Goal: Information Seeking & Learning: Find specific fact

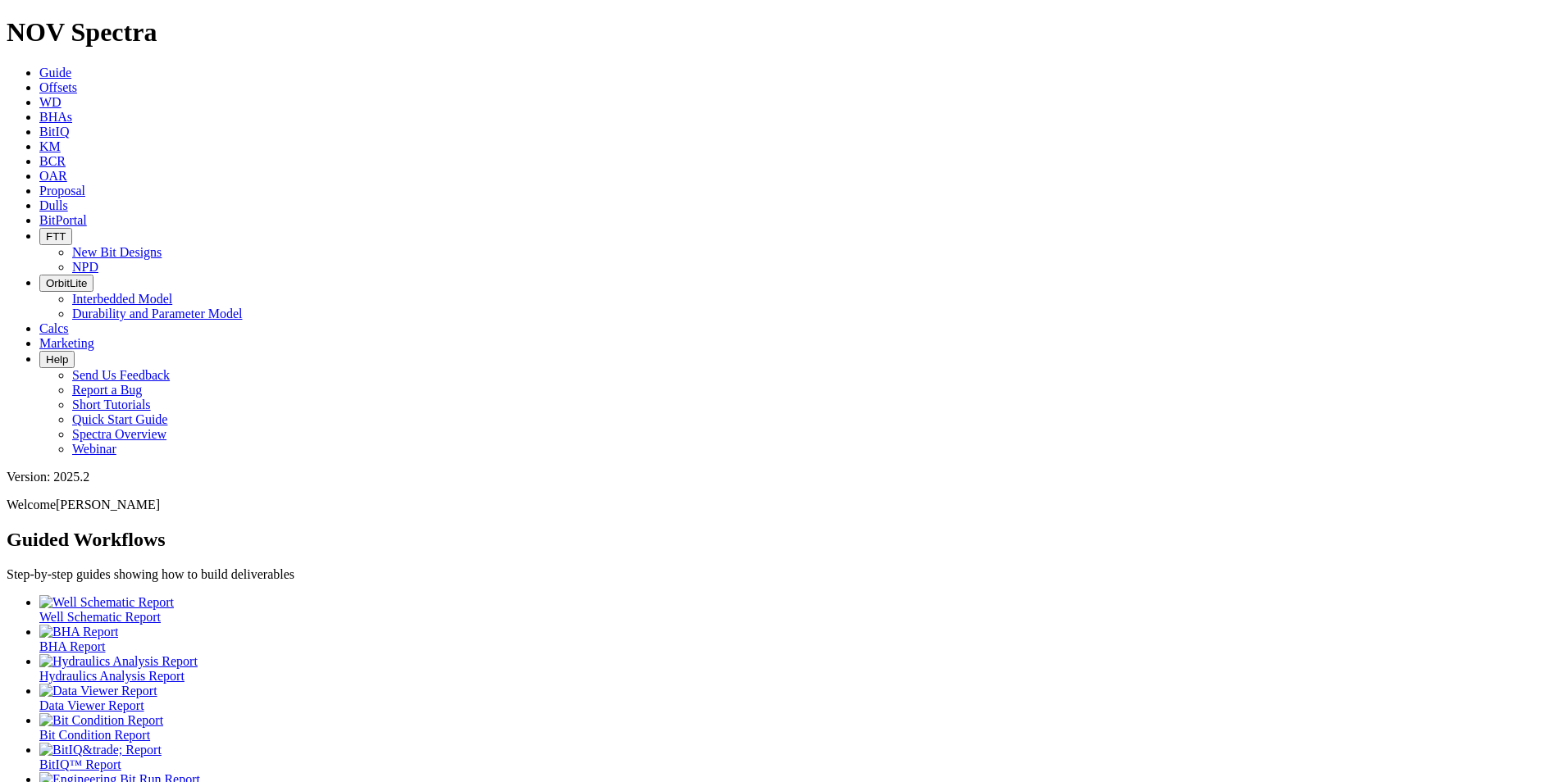
click at [89, 773] on div at bounding box center [800, 780] width 1522 height 15
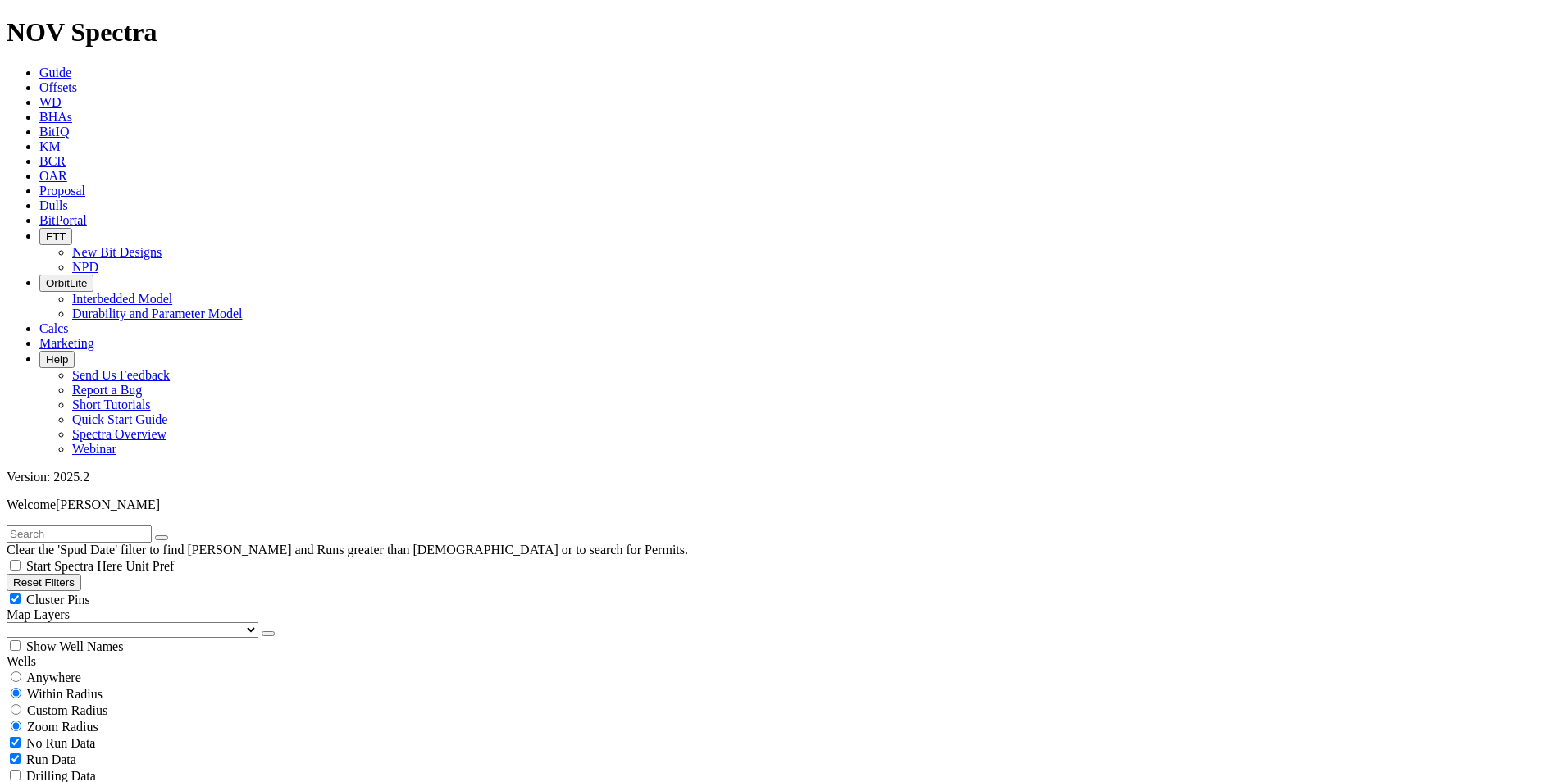
click at [62, 525] on input "text" at bounding box center [79, 534] width 145 height 17
type input "[PERSON_NAME]-06H"
click at [69, 671] on span "Anywhere" at bounding box center [54, 678] width 55 height 14
radio input "true"
radio input "false"
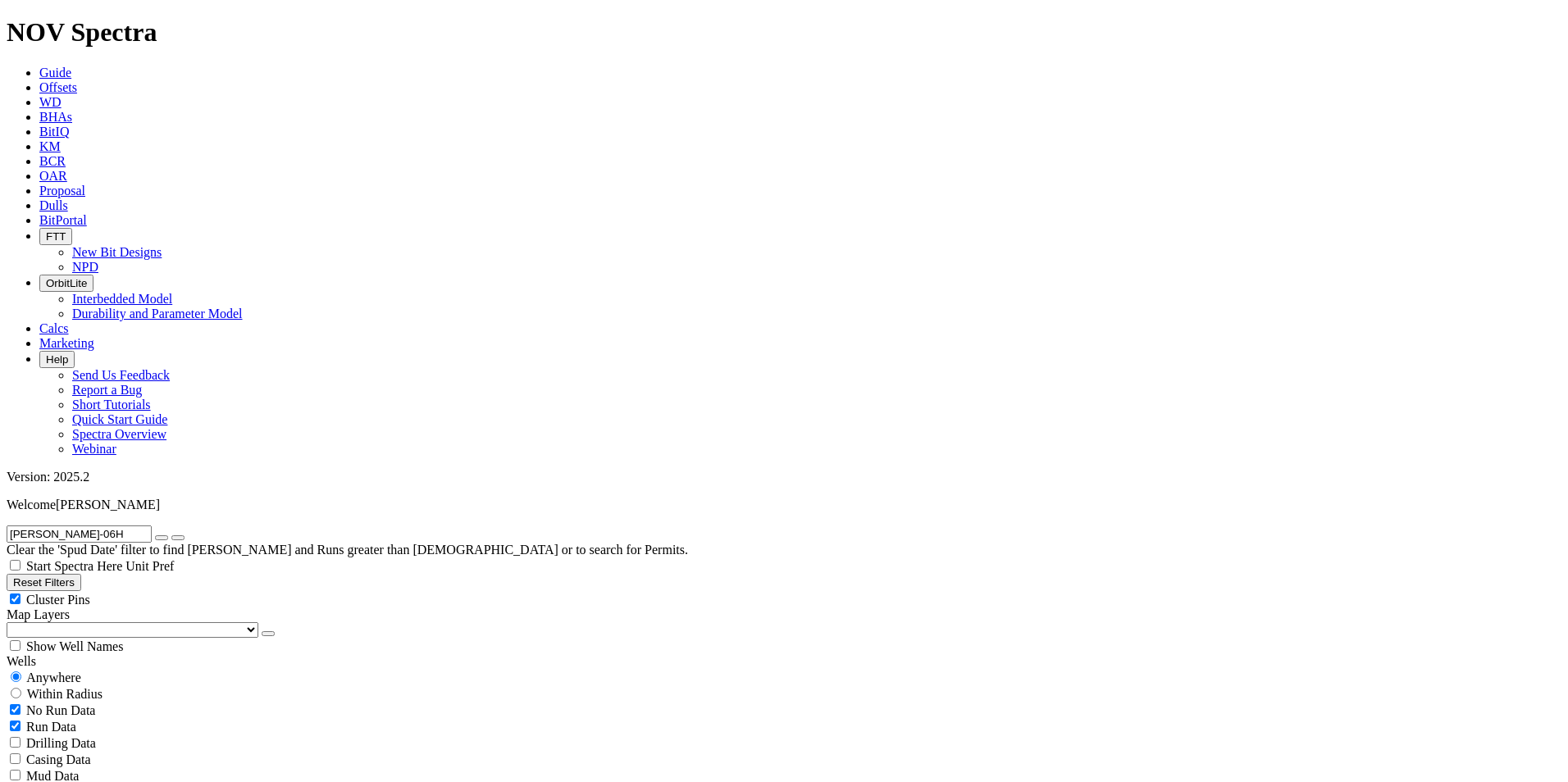
click at [80, 704] on span "No Run Data" at bounding box center [61, 710] width 69 height 14
checkbox input "false"
click at [162, 538] on icon "button" at bounding box center [162, 538] width 0 height 0
radio input "false"
radio input "true"
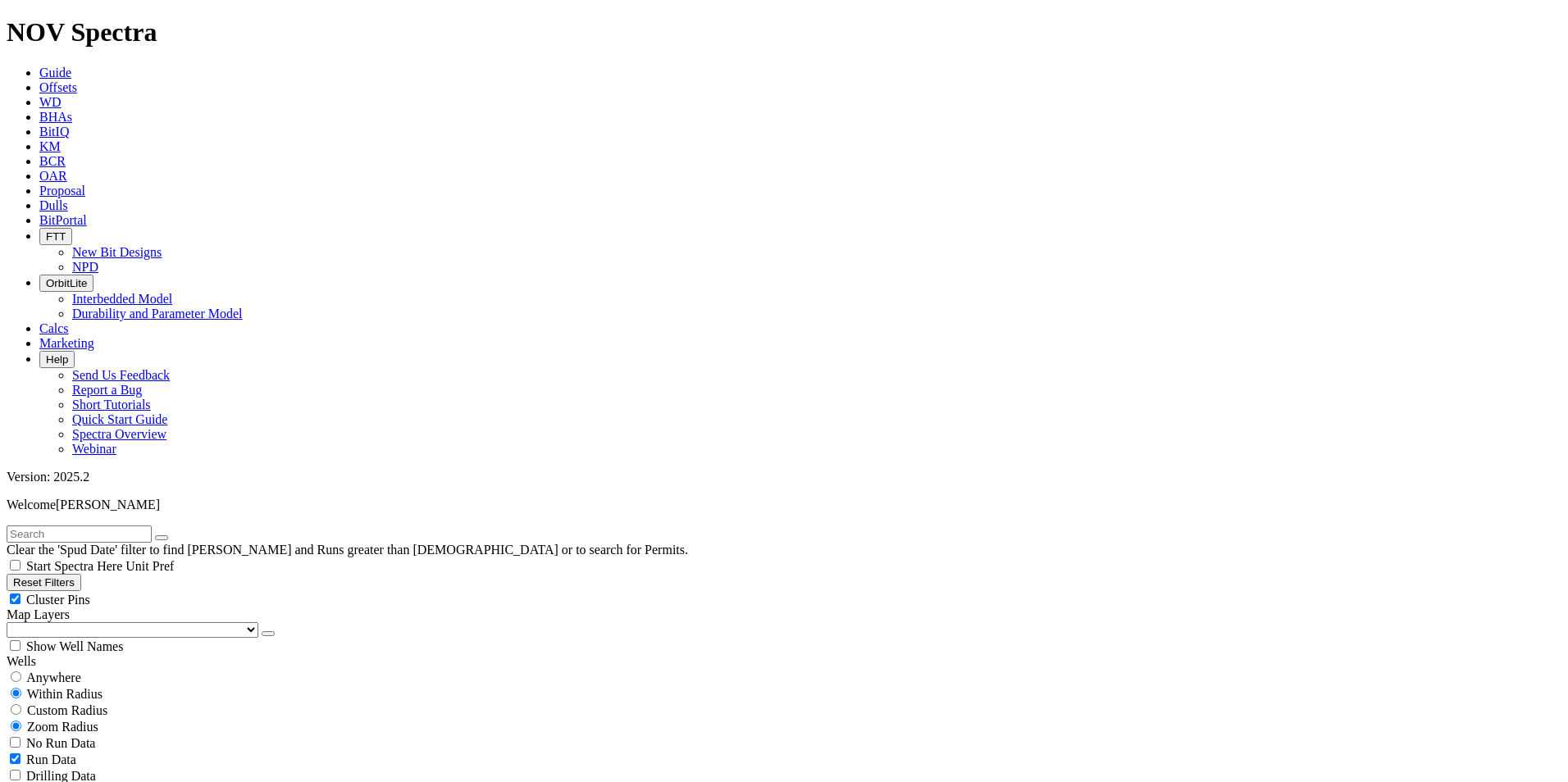
click at [83, 525] on input "text" at bounding box center [79, 534] width 145 height 17
paste input "[PERSON_NAME]-007"
type input "[PERSON_NAME]-007"
click at [22, 671] on input "radio" at bounding box center [16, 676] width 11 height 11
radio input "true"
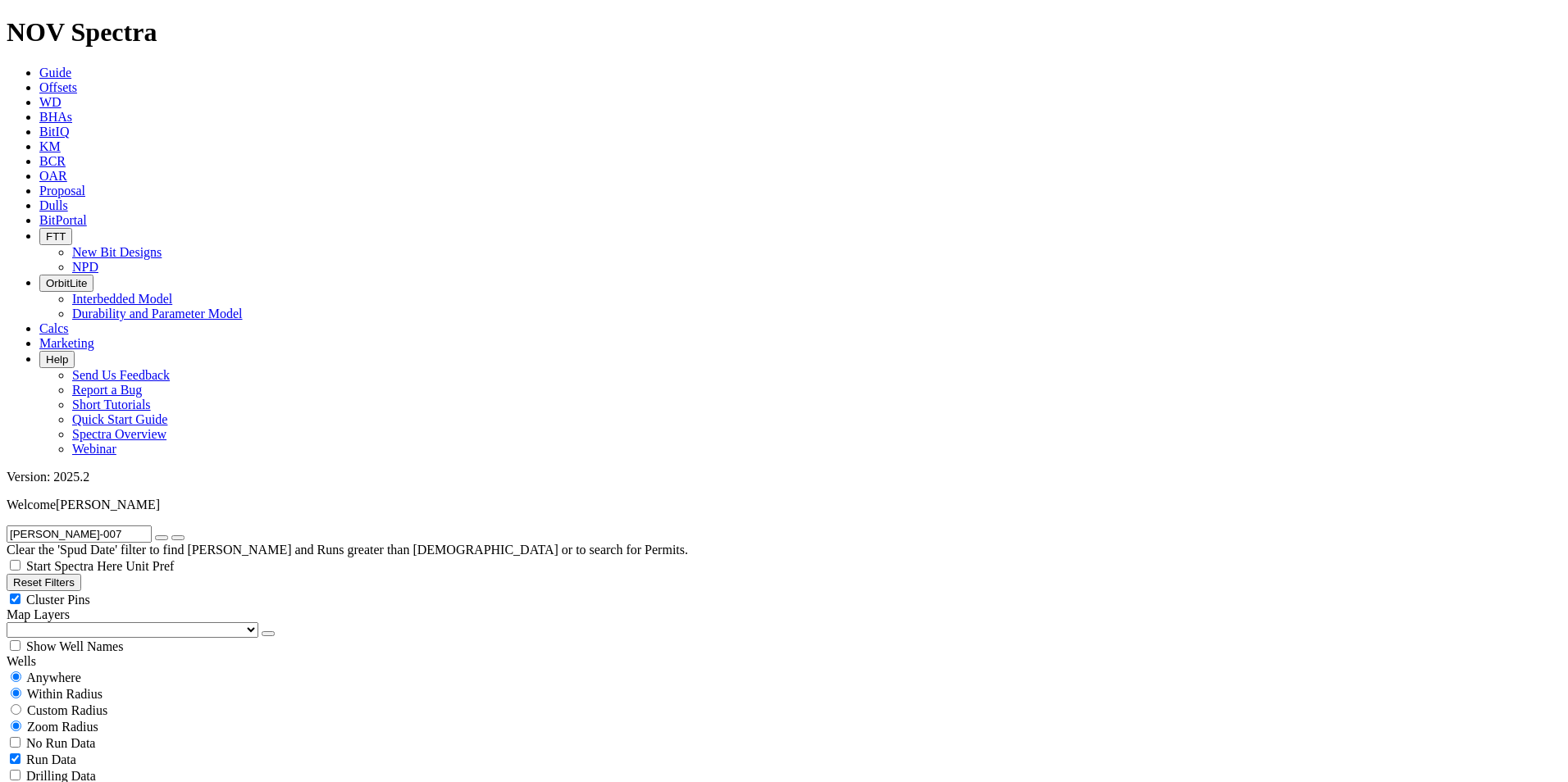
radio input "false"
click at [48, 704] on span "No Run Data" at bounding box center [61, 710] width 69 height 14
checkbox input "true"
click at [168, 719] on div "Run Data" at bounding box center [784, 727] width 1555 height 17
checkbox input "false"
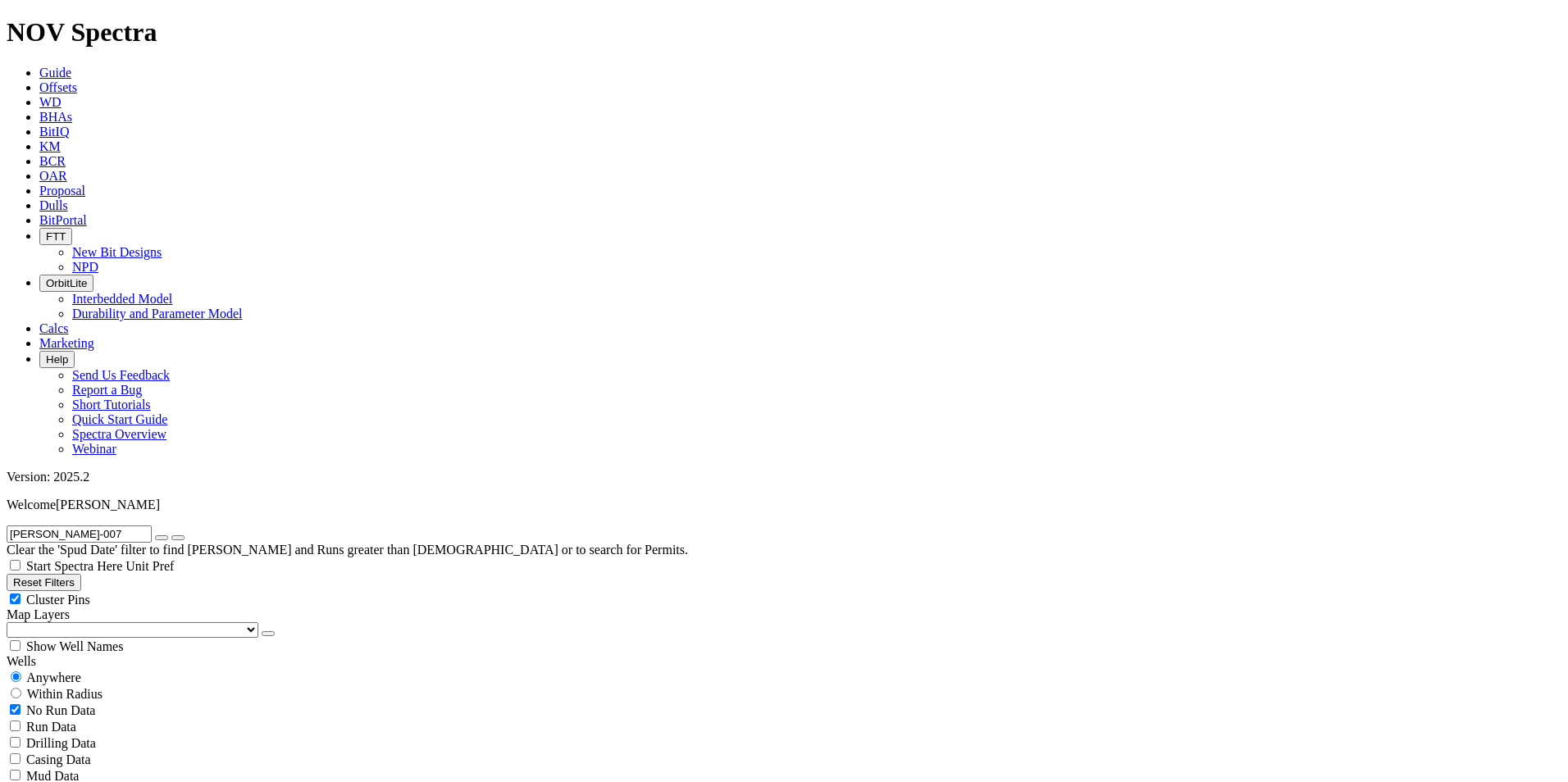
click at [92, 704] on span "No Run Data" at bounding box center [61, 710] width 69 height 14
checkbox input "false"
checkbox input "true"
click at [152, 525] on input "[PERSON_NAME]-007" at bounding box center [79, 534] width 145 height 17
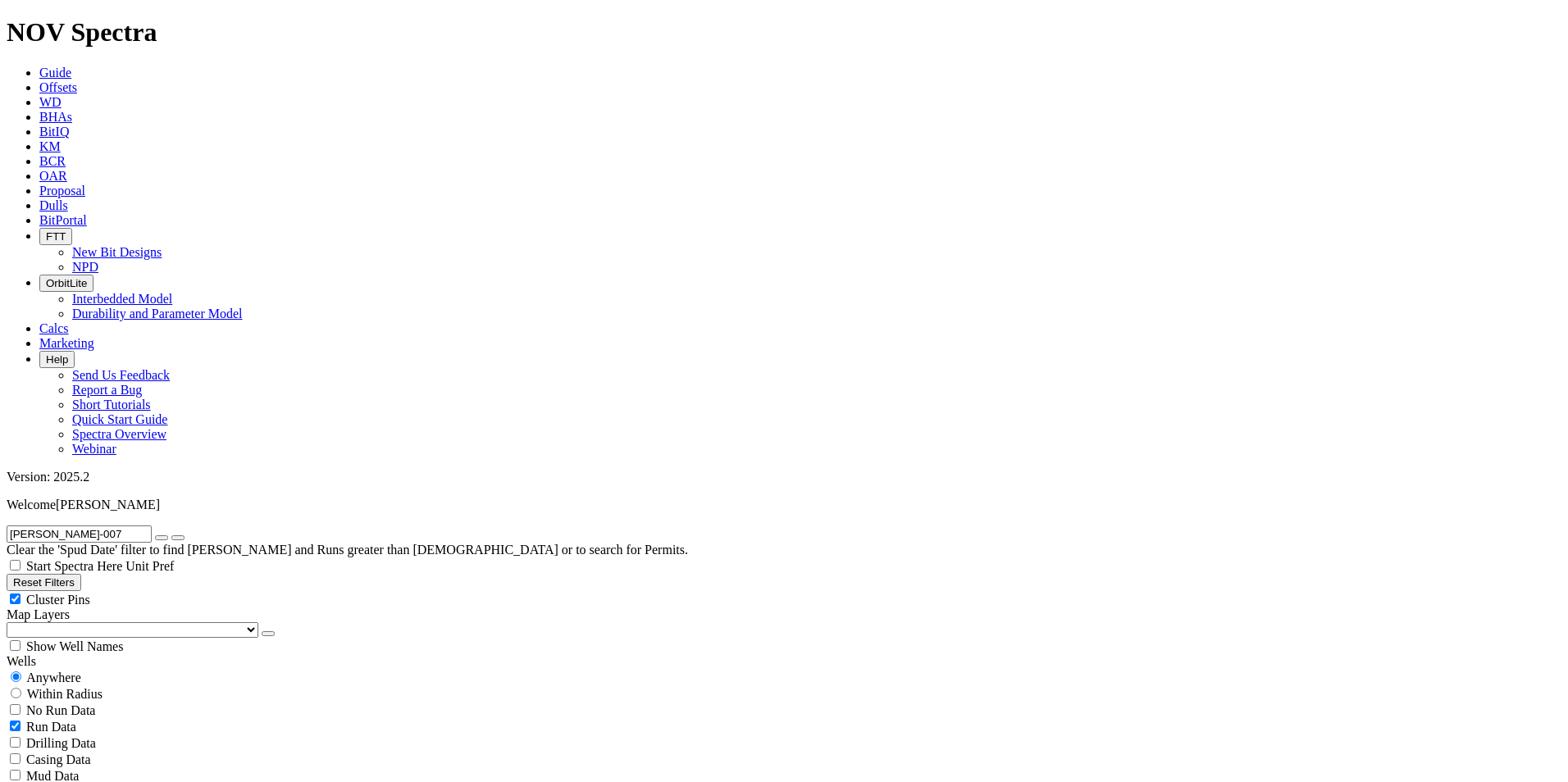
drag, startPoint x: 145, startPoint y: 69, endPoint x: -317, endPoint y: 38, distance: 463.0
paste input "MKNAI14441"
type input "MKNAI14441"
click at [65, 704] on span "No Run Data" at bounding box center [61, 710] width 69 height 14
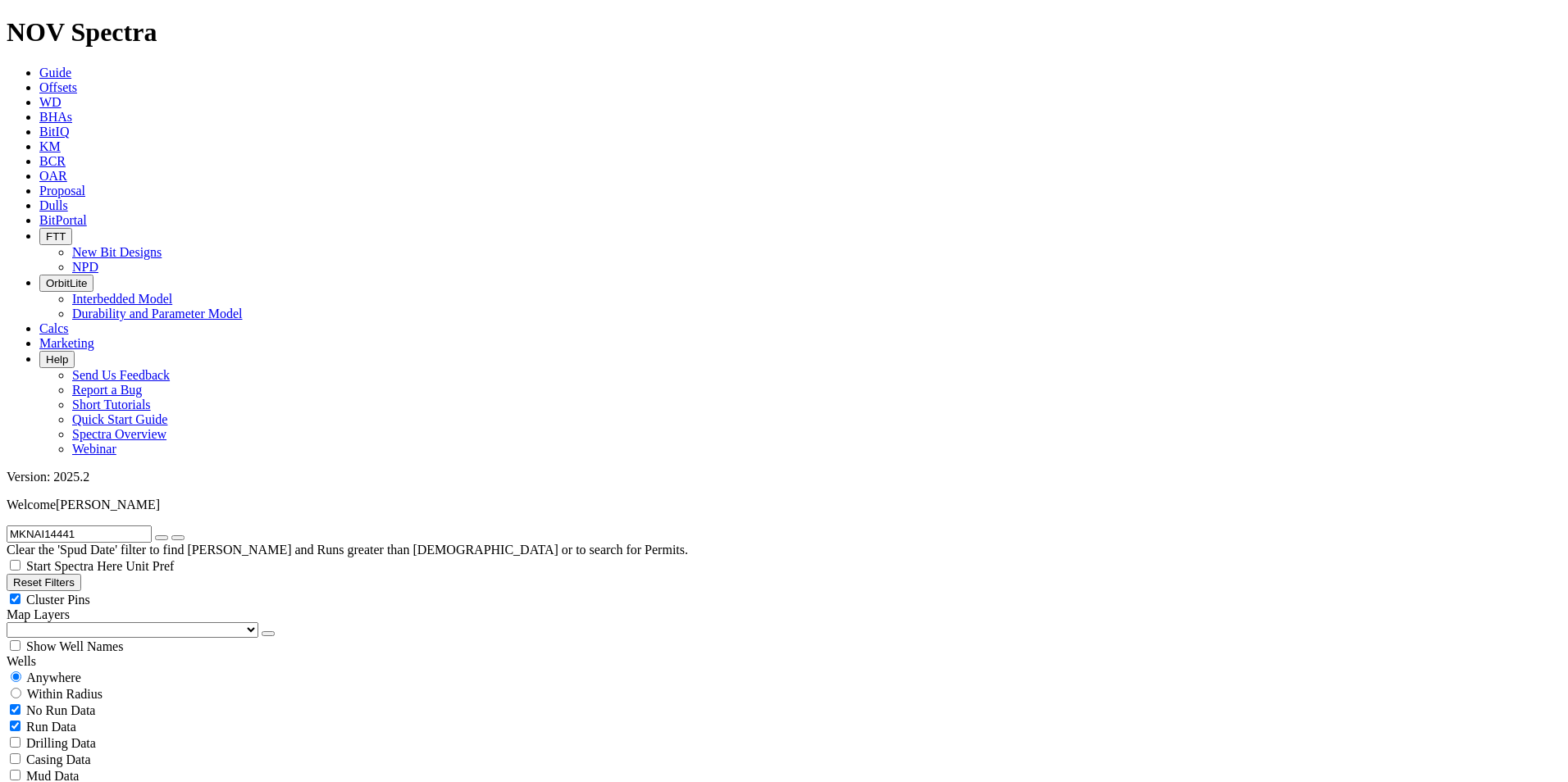
checkbox input "true"
click at [162, 538] on icon "button" at bounding box center [162, 538] width 0 height 0
radio input "false"
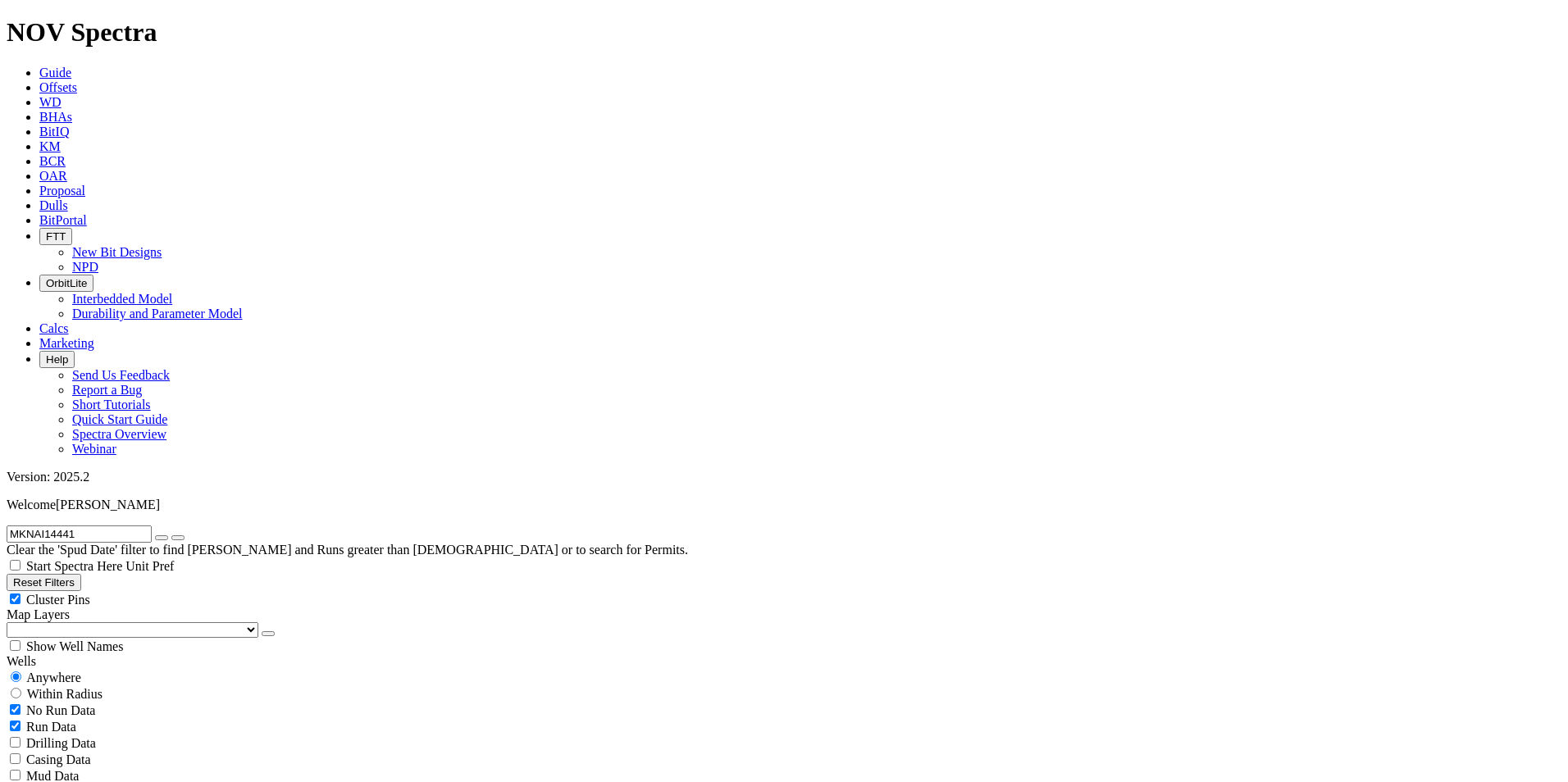
radio input "true"
click at [120, 525] on input "text" at bounding box center [79, 534] width 145 height 17
click at [81, 525] on input "text" at bounding box center [79, 534] width 145 height 17
paste input "[PERSON_NAME] 06H"
type input "[PERSON_NAME] 06H"
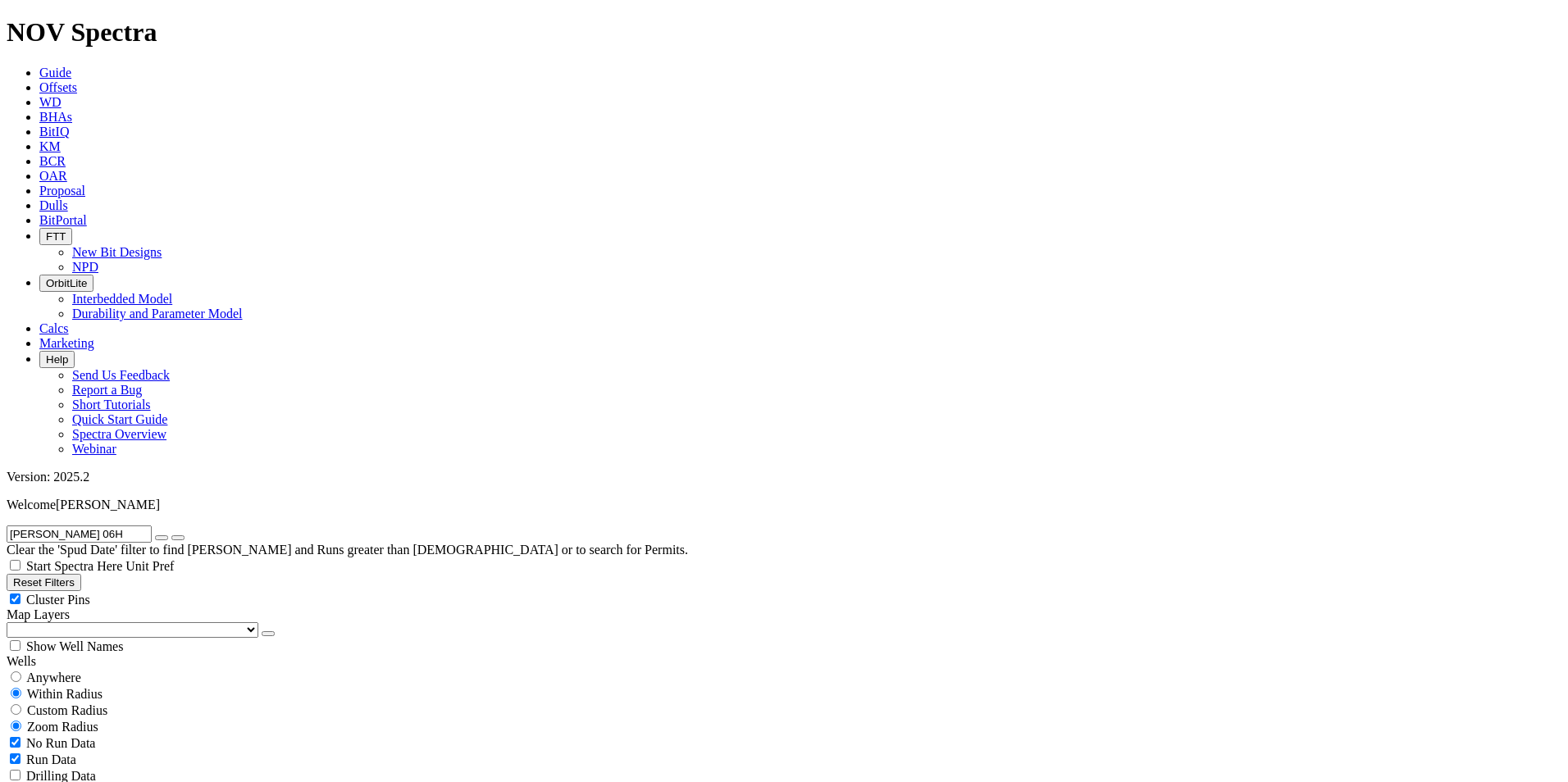
click at [34, 670] on div "Anywhere" at bounding box center [784, 678] width 1555 height 17
radio input "true"
radio input "false"
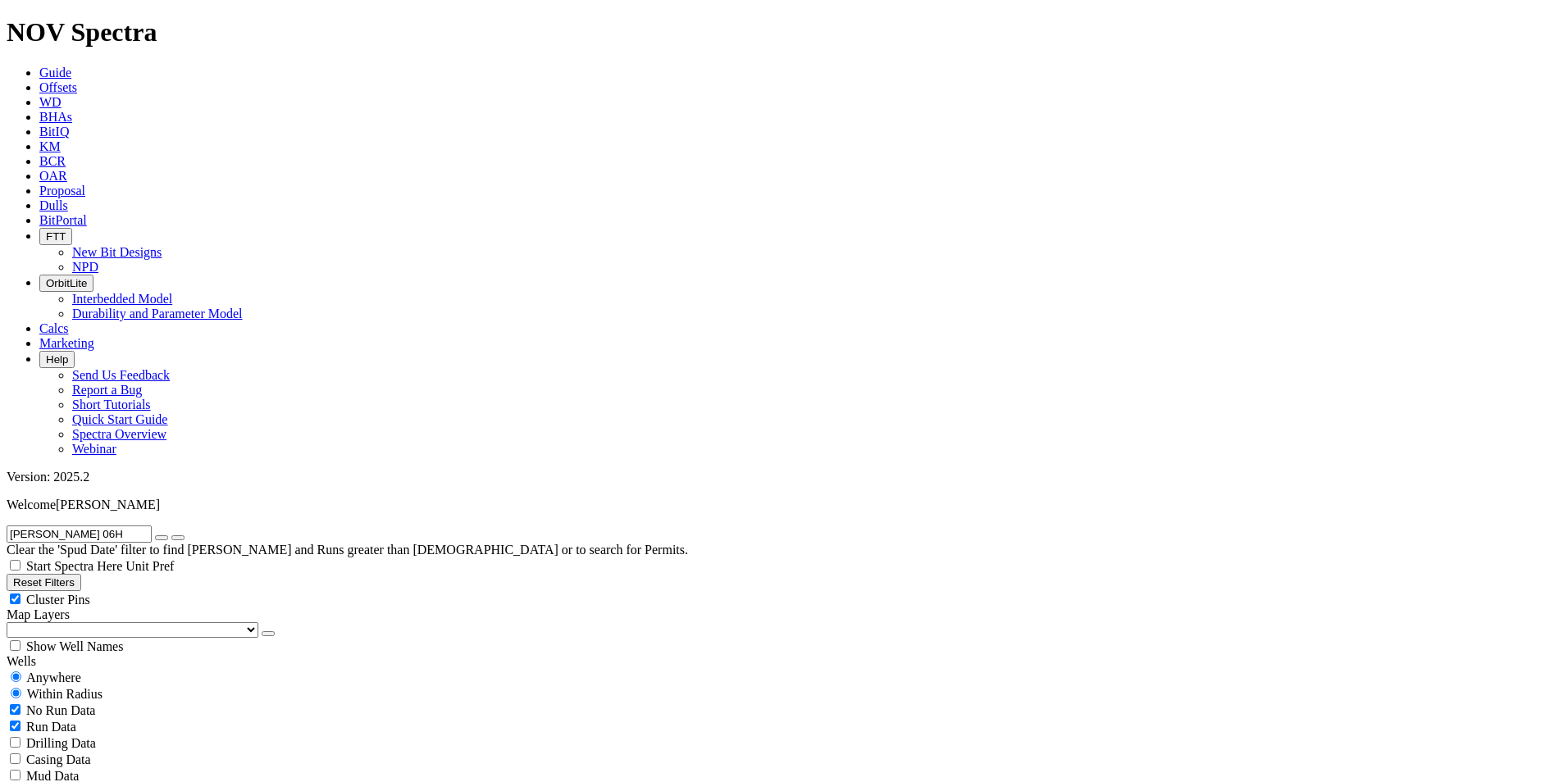
radio input "false"
radio input "true"
